Goal: Task Accomplishment & Management: Manage account settings

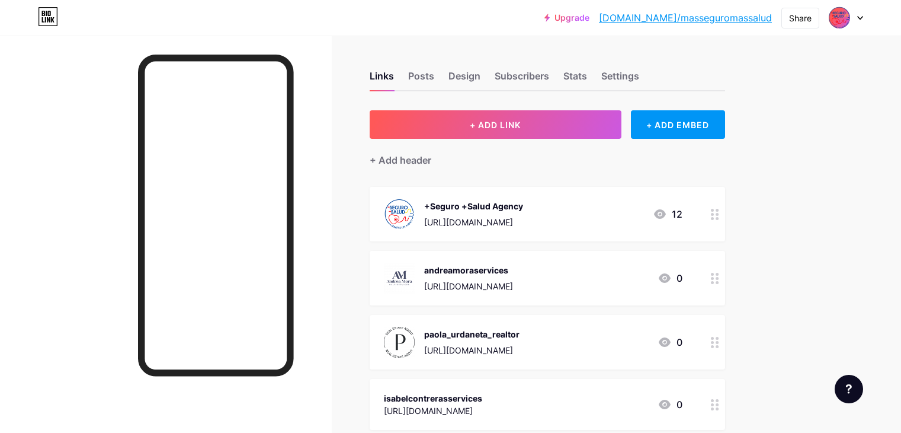
scroll to position [28, 0]
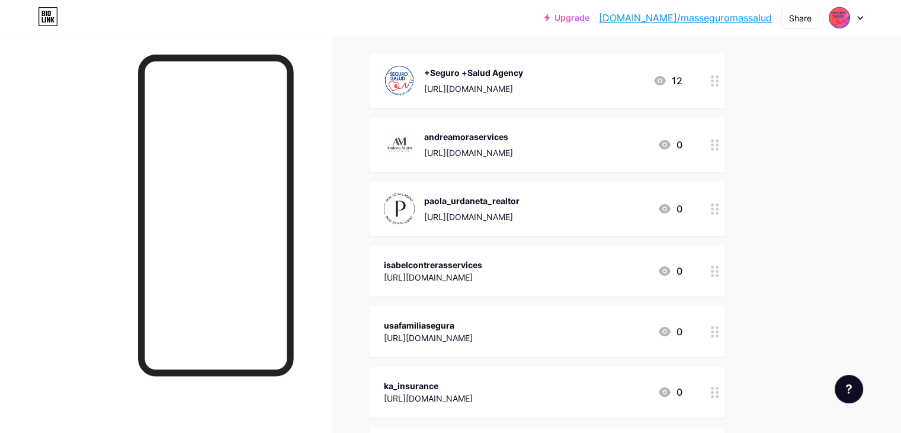
scroll to position [147, 0]
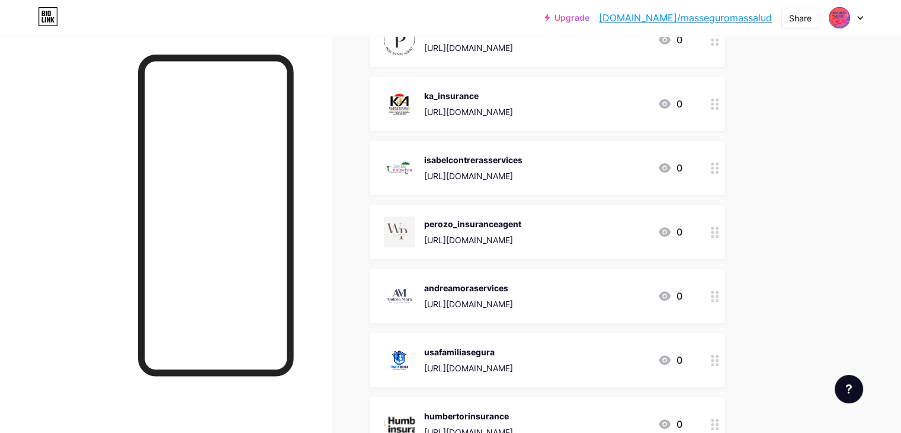
scroll to position [353, 0]
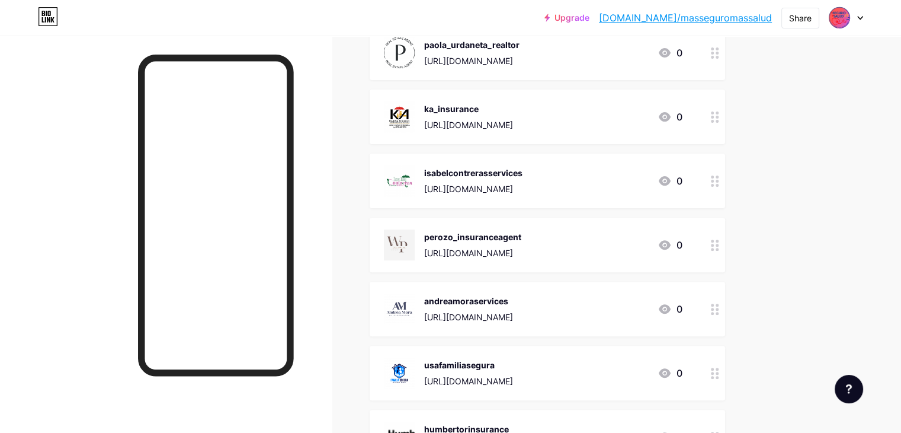
click at [714, 180] on circle at bounding box center [712, 181] width 3 height 3
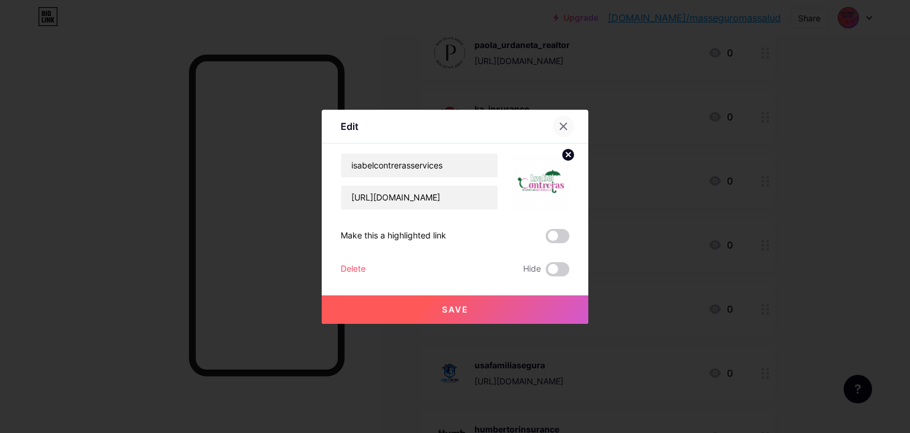
click at [564, 129] on icon at bounding box center [563, 125] width 9 height 9
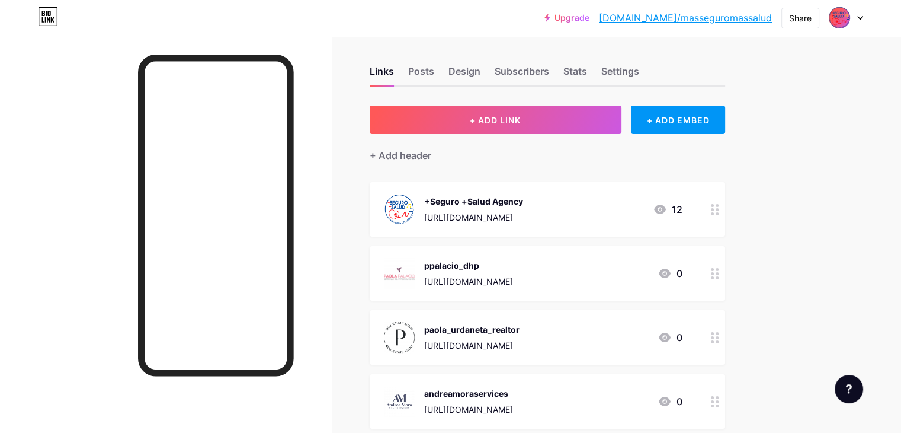
scroll to position [0, 0]
